Goal: Task Accomplishment & Management: Manage account settings

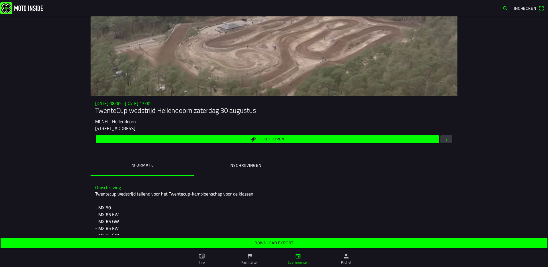
click at [23, 13] on img at bounding box center [21, 8] width 43 height 12
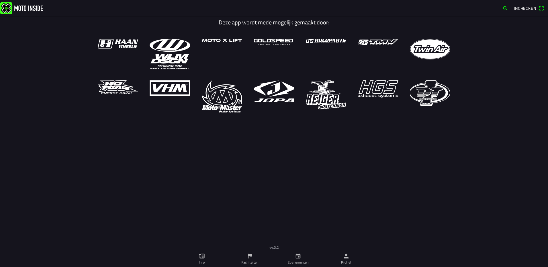
click at [344, 257] on icon "person" at bounding box center [346, 256] width 6 height 6
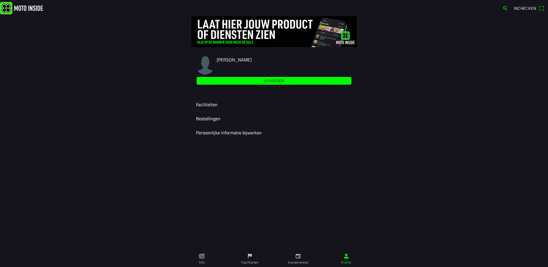
click at [211, 106] on ion-label "Faciliteiten" at bounding box center [274, 104] width 156 height 7
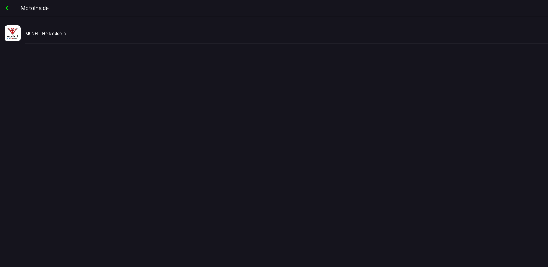
click at [56, 39] on div "MCNH - Hellendoorn" at bounding box center [284, 33] width 518 height 20
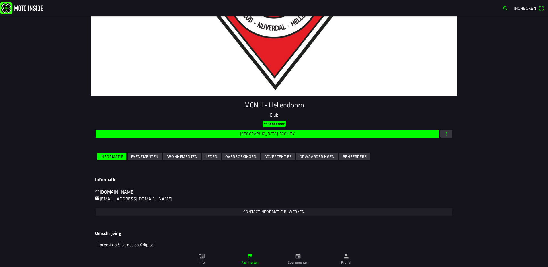
click at [0, 0] on slot "Evenementen" at bounding box center [0, 0] width 0 height 0
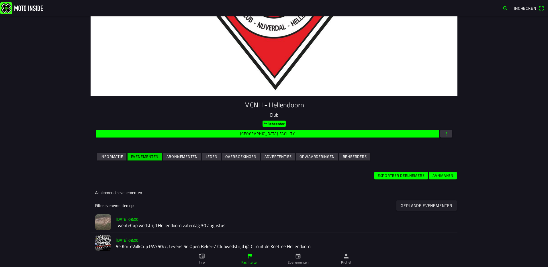
scroll to position [86, 0]
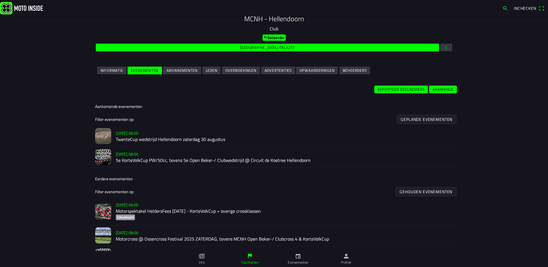
click at [130, 138] on h2 "TwenteCup wedstrijd Hellendoorn zaterdag 30 augustus" at bounding box center [284, 139] width 337 height 5
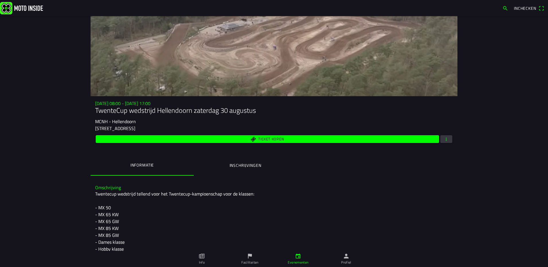
click at [446, 140] on span "button" at bounding box center [446, 139] width 5 height 8
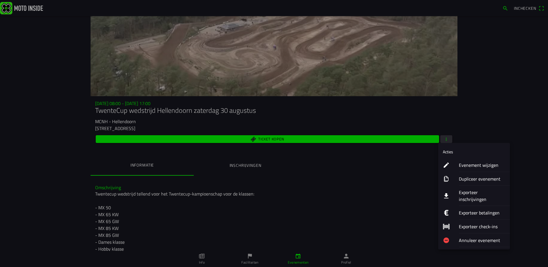
click at [480, 194] on ion-label "Exporteer inschrijvingen" at bounding box center [482, 196] width 46 height 14
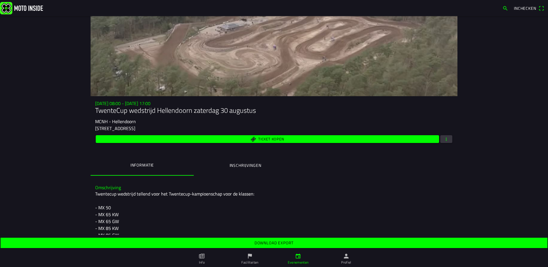
click at [0, 0] on slot "Download export" at bounding box center [0, 0] width 0 height 0
click at [15, 11] on img at bounding box center [21, 8] width 43 height 12
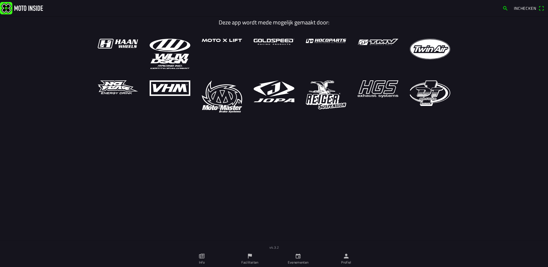
click at [299, 255] on icon "calendar" at bounding box center [298, 256] width 5 height 5
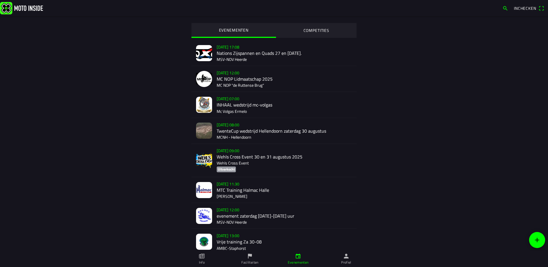
click at [256, 131] on div "[DATE] 08:00 TwenteCup wedstrijd Hellendoorn [DATE] MCNH - Hellendoorn" at bounding box center [284, 131] width 135 height 26
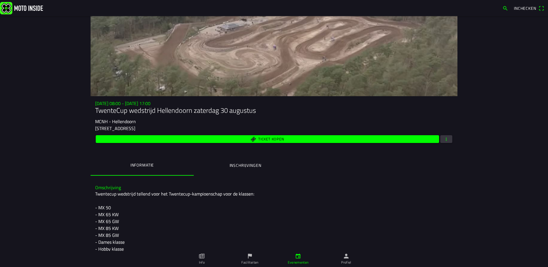
click at [450, 139] on button "button" at bounding box center [446, 139] width 12 height 8
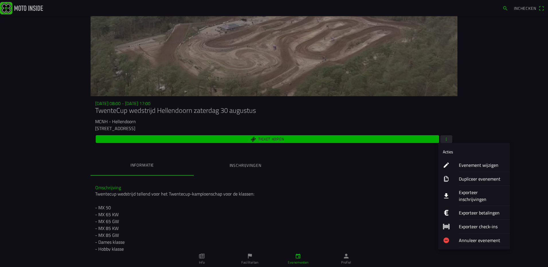
click at [480, 196] on ion-label "Exporteer inschrijvingen" at bounding box center [482, 196] width 46 height 14
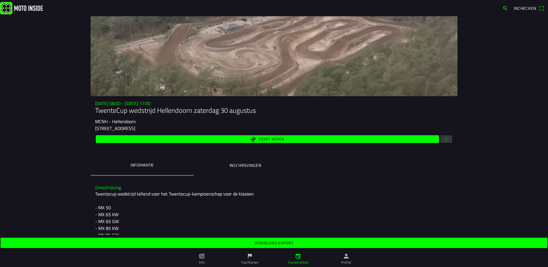
click at [0, 0] on slot "Download export" at bounding box center [0, 0] width 0 height 0
click at [17, 6] on img at bounding box center [21, 8] width 43 height 12
